Goal: Communication & Community: Answer question/provide support

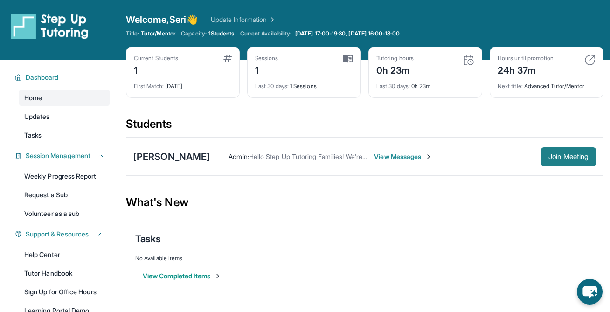
click at [555, 161] on button "Join Meeting" at bounding box center [568, 156] width 55 height 19
click at [556, 159] on span "Join Meeting" at bounding box center [568, 157] width 40 height 6
click at [548, 154] on span "Join Meeting" at bounding box center [568, 157] width 40 height 6
click at [378, 155] on span "View Messages" at bounding box center [403, 156] width 58 height 9
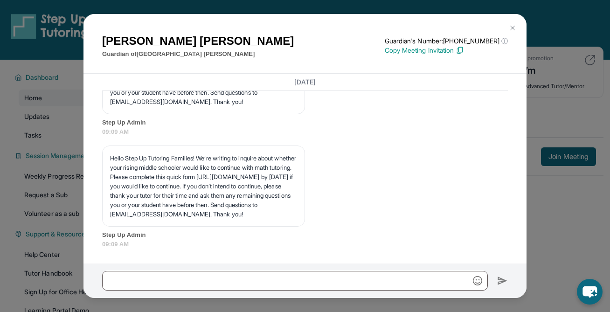
scroll to position [1673, 0]
drag, startPoint x: 110, startPoint y: 175, endPoint x: 222, endPoint y: 173, distance: 112.4
click at [222, 173] on p "Hello Step Up Tutoring Families! We’re writing to inquire about whether your ri…" at bounding box center [203, 185] width 187 height 65
copy p "https://forms.gle/Phk5sFTE8nzJKGXv9"
click at [184, 145] on div "Hello Step Up Tutoring Families! We’re writing to inquire about whether your ri…" at bounding box center [203, 185] width 203 height 81
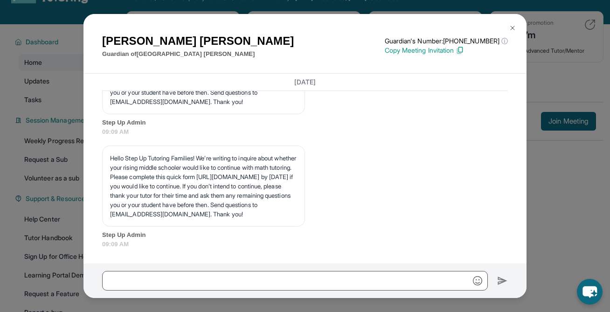
click at [515, 30] on img at bounding box center [512, 27] width 7 height 7
